Goal: Transaction & Acquisition: Purchase product/service

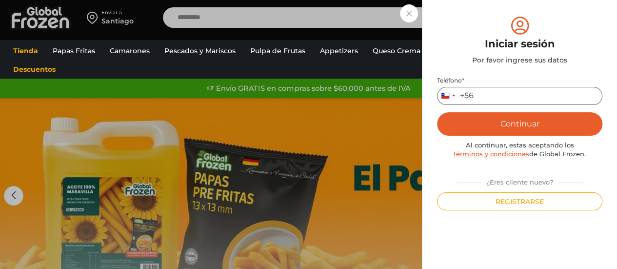
click at [498, 93] on input "Teléfono *" at bounding box center [519, 96] width 165 height 18
type input "*********"
click at [502, 122] on button "Continuar" at bounding box center [519, 123] width 165 height 23
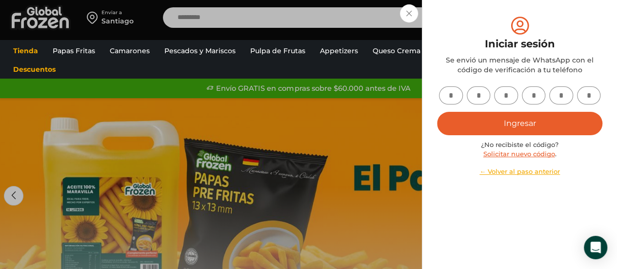
click at [454, 93] on input "text" at bounding box center [451, 95] width 24 height 18
type input "*"
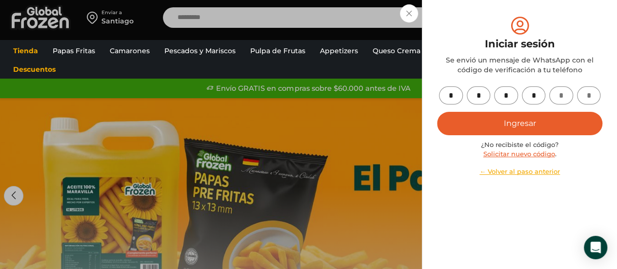
type input "*"
click at [498, 120] on button "Ingresar" at bounding box center [519, 123] width 165 height 23
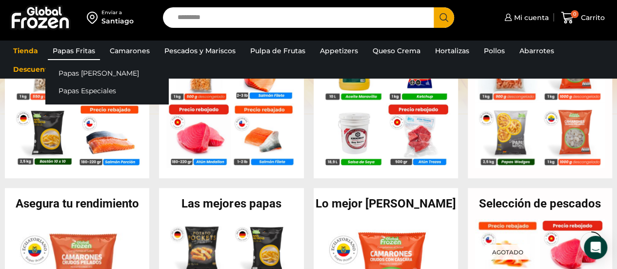
scroll to position [282, 0]
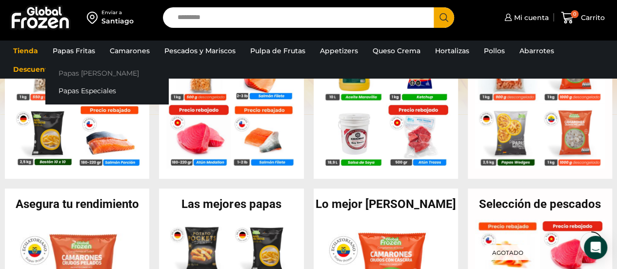
click at [82, 73] on link "Papas [PERSON_NAME]" at bounding box center [106, 73] width 123 height 18
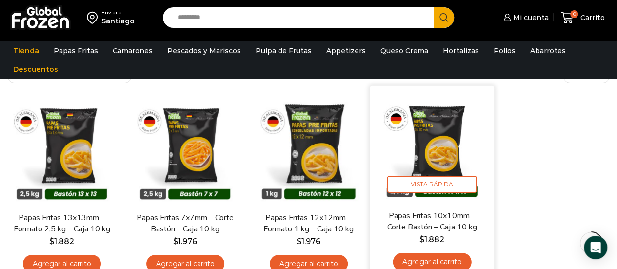
scroll to position [100, 0]
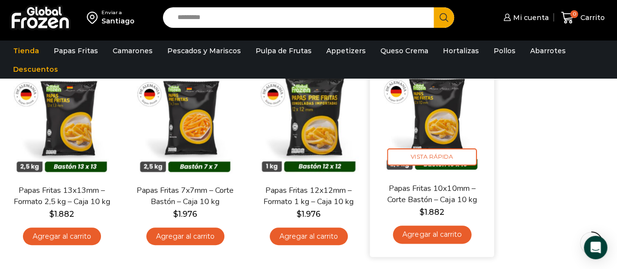
click at [411, 231] on link "Agregar al carrito" at bounding box center [432, 235] width 79 height 18
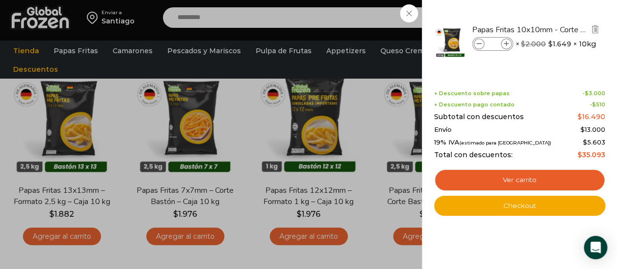
drag, startPoint x: 493, startPoint y: 42, endPoint x: 462, endPoint y: 46, distance: 31.4
click at [462, 46] on li "Papas Fritas 10x10mm - Corte Bastón - Caja 10 kg Papas Fritas 10x10mm - Corte B…" at bounding box center [519, 42] width 173 height 54
click at [498, 42] on input "*" at bounding box center [493, 44] width 15 height 11
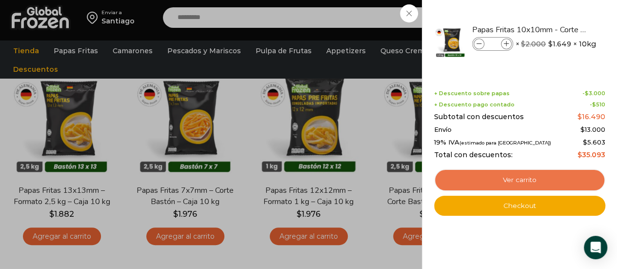
type input "*"
click at [523, 174] on link "Ver carrito" at bounding box center [519, 180] width 171 height 22
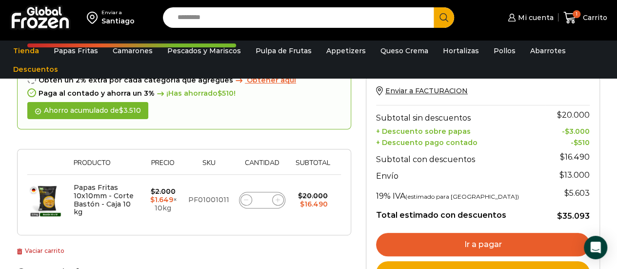
scroll to position [105, 0]
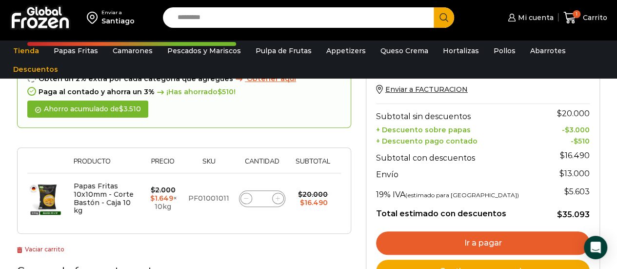
drag, startPoint x: 266, startPoint y: 198, endPoint x: 221, endPoint y: 196, distance: 45.0
click at [222, 196] on tr "Papas Fritas 10x10mm - Corte Bastón - Caja 10 kg $ 2.000 Original price was: $2…" at bounding box center [184, 198] width 314 height 51
type input "*"
click at [269, 230] on div "Thumbnail image Producto Precio Sku Cantidad Subtotal Eliminar artículo Papas F…" at bounding box center [184, 190] width 334 height 86
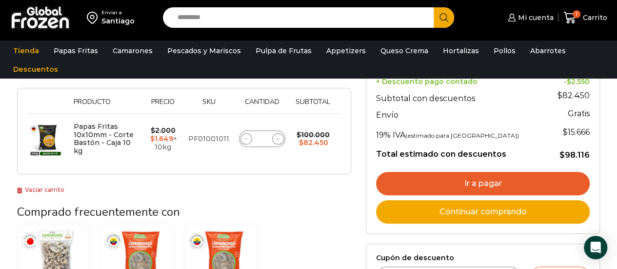
scroll to position [200, 0]
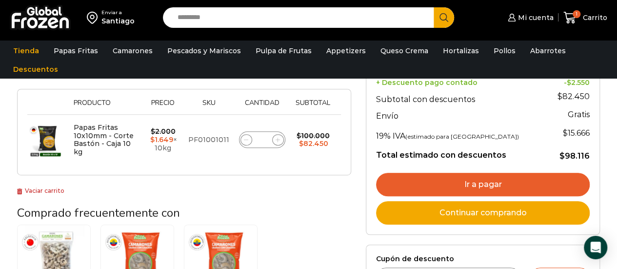
click at [455, 181] on link "Ir a pagar" at bounding box center [483, 184] width 214 height 23
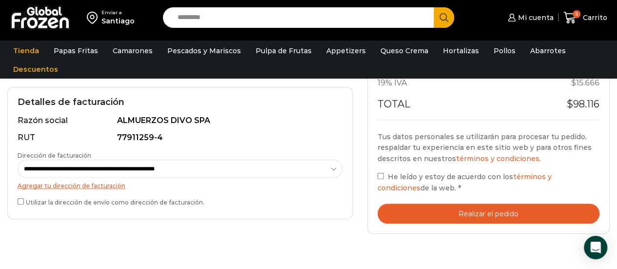
scroll to position [272, 0]
click at [418, 222] on button "Realizar el pedido" at bounding box center [489, 213] width 222 height 20
